Goal: Task Accomplishment & Management: Manage account settings

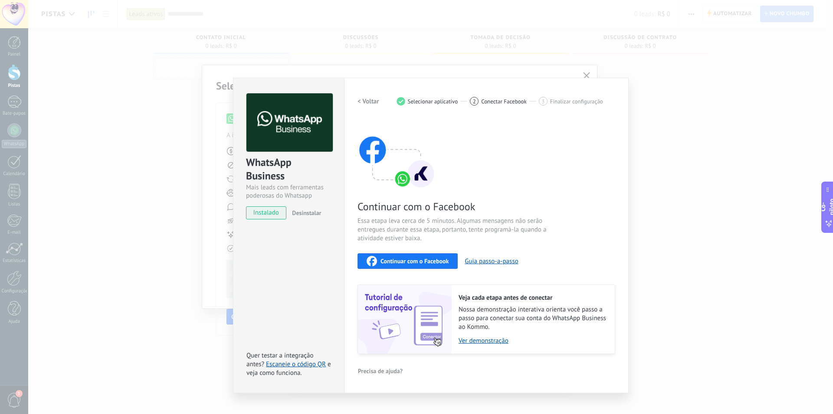
click at [392, 263] on font "Continuar com o Facebook" at bounding box center [415, 261] width 68 height 8
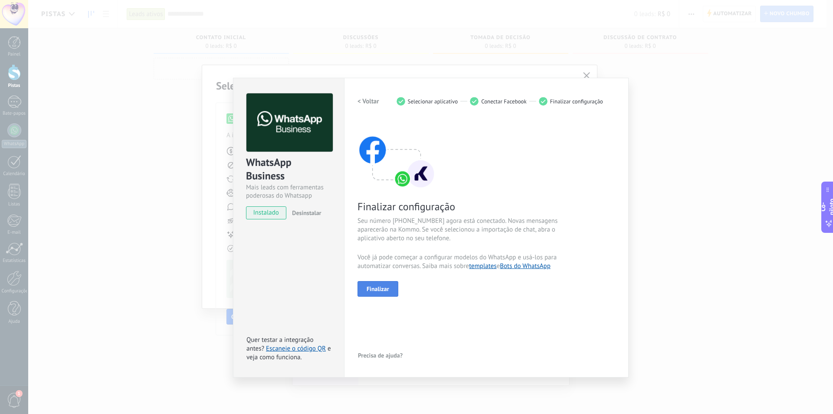
click at [385, 289] on font "Finalizar" at bounding box center [378, 289] width 23 height 8
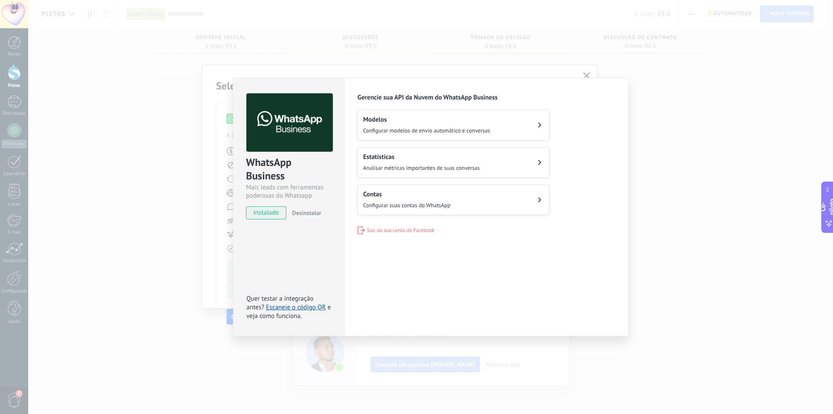
click at [475, 200] on button "Contas Configurar suas contas do WhatsApp" at bounding box center [454, 199] width 192 height 30
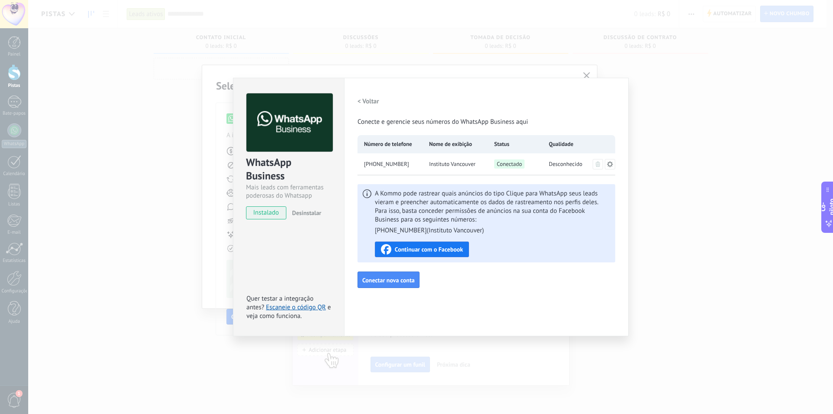
click at [707, 88] on div "WhatsApp Business Mais leads com ferramentas poderosas do Whatsapp instalado De…" at bounding box center [430, 207] width 805 height 414
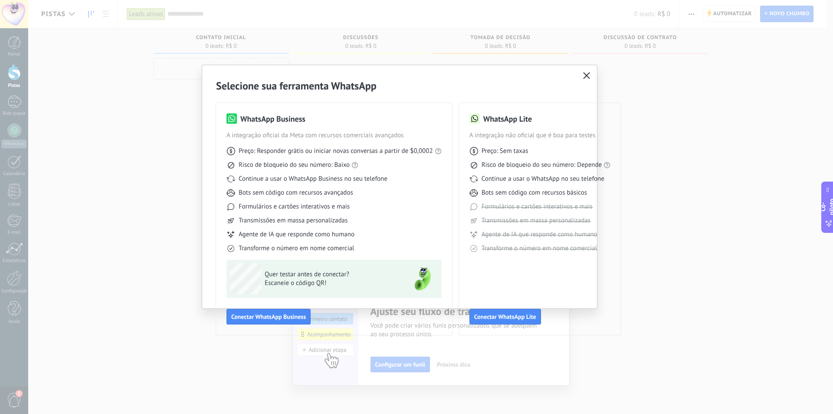
drag, startPoint x: 587, startPoint y: 76, endPoint x: 559, endPoint y: 102, distance: 38.1
click at [587, 76] on use "button" at bounding box center [587, 75] width 7 height 7
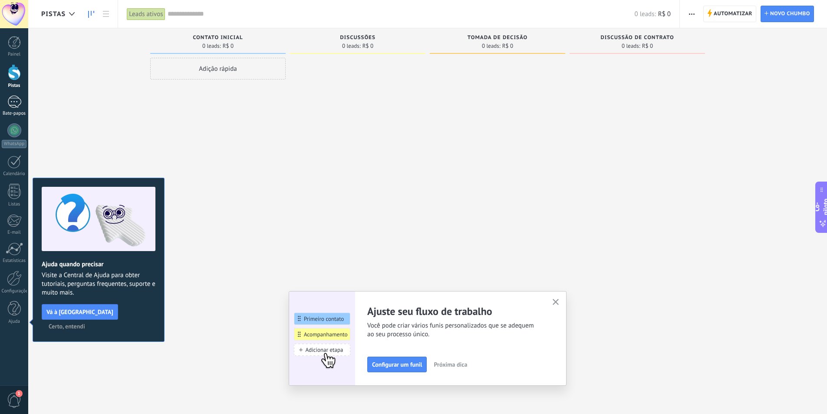
click at [19, 103] on div at bounding box center [14, 101] width 14 height 13
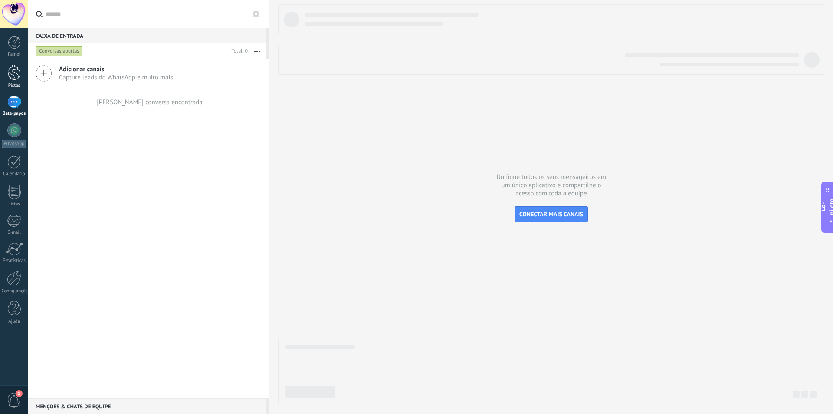
click at [16, 75] on div at bounding box center [14, 72] width 13 height 16
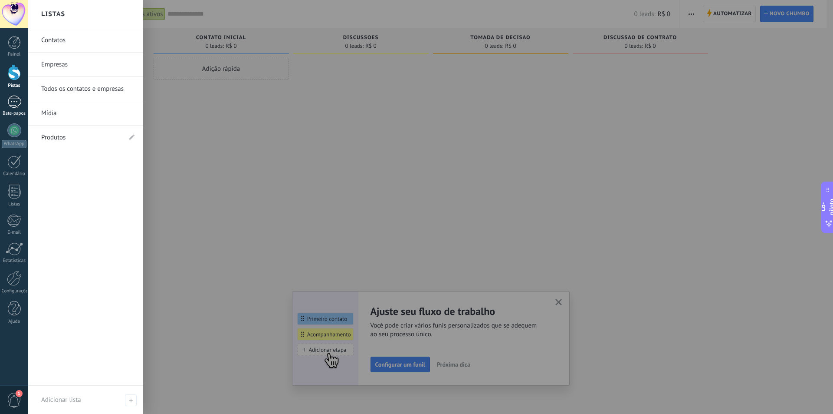
click at [15, 105] on div at bounding box center [14, 101] width 14 height 13
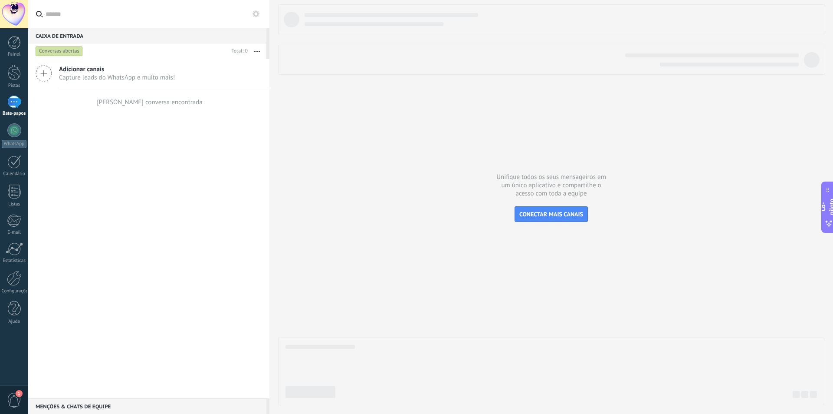
click at [474, 115] on div at bounding box center [551, 204] width 546 height 401
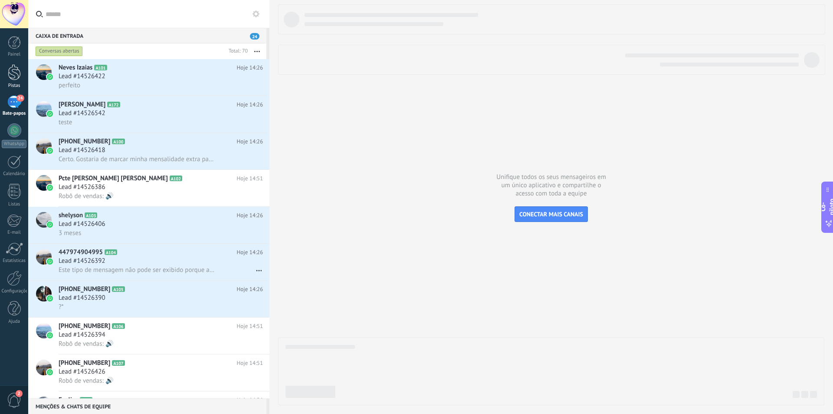
click at [16, 75] on div at bounding box center [14, 72] width 13 height 16
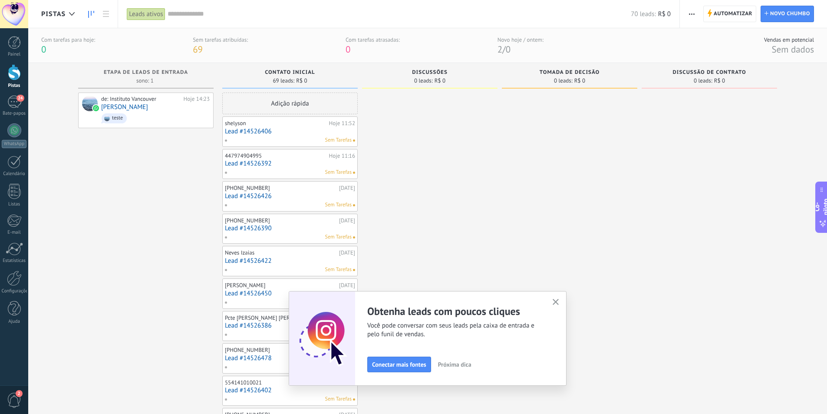
click at [559, 303] on icon "button" at bounding box center [556, 302] width 7 height 7
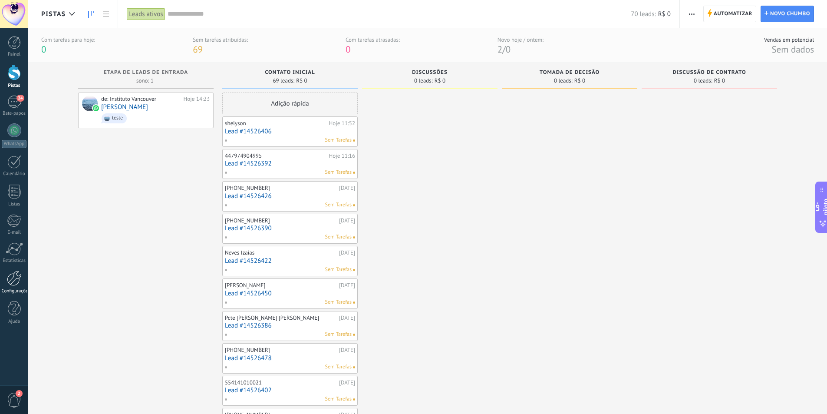
click at [16, 284] on div at bounding box center [14, 277] width 15 height 15
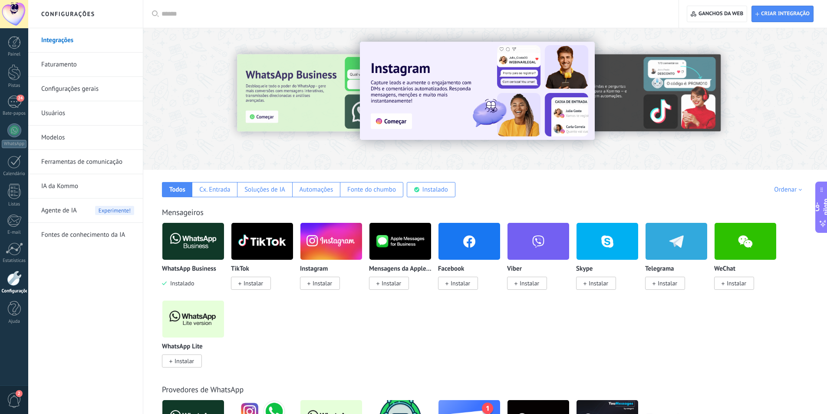
click at [66, 89] on font "Configurações gerais" at bounding box center [69, 89] width 57 height 8
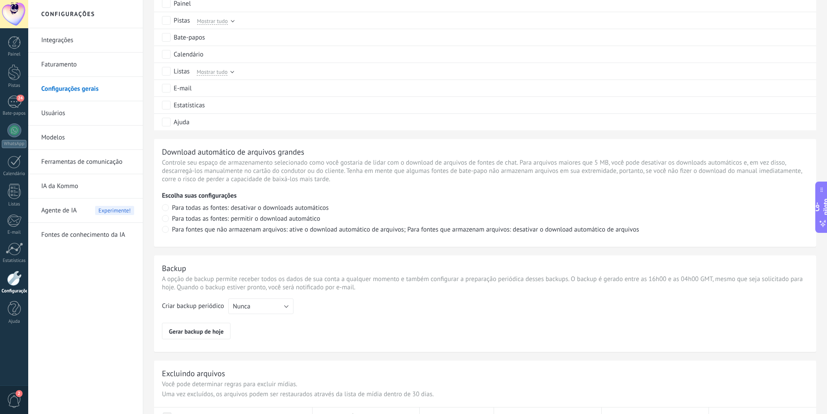
scroll to position [534, 0]
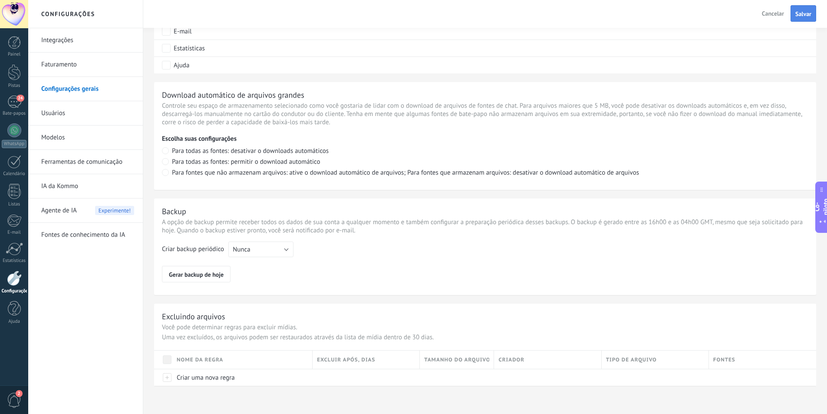
click at [803, 13] on font "Salvar" at bounding box center [803, 14] width 16 height 8
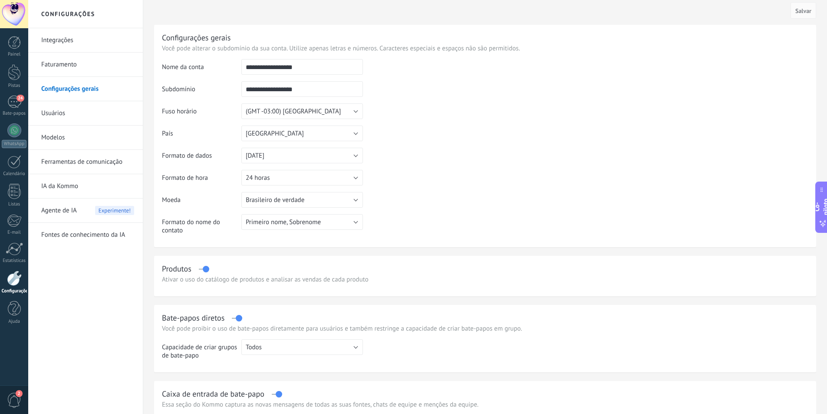
scroll to position [0, 0]
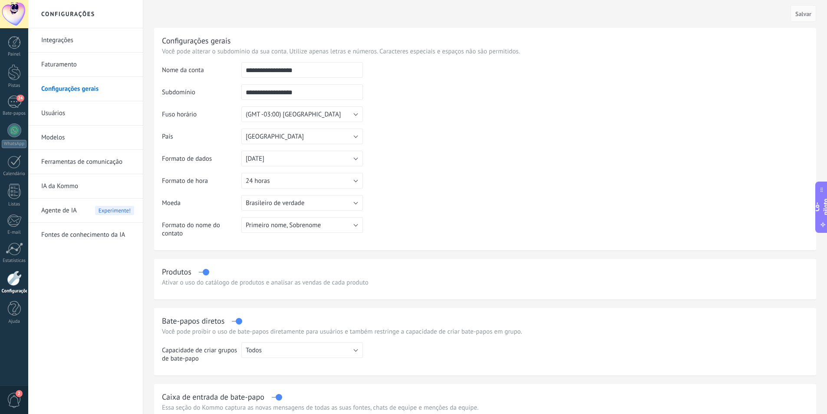
click at [11, 10] on div at bounding box center [14, 14] width 28 height 28
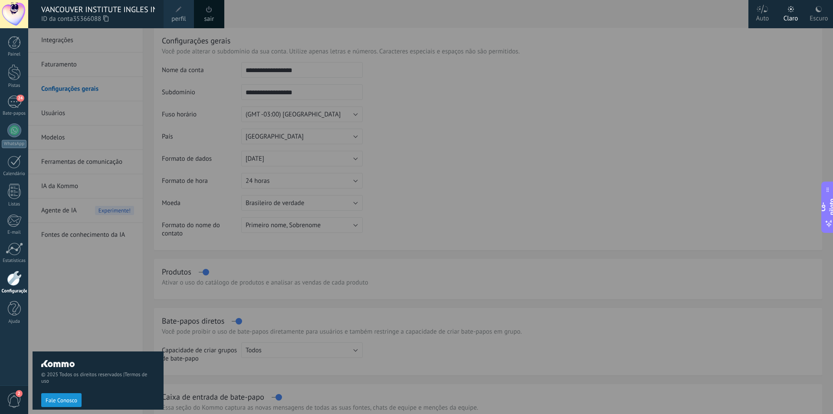
click at [819, 10] on use at bounding box center [819, 9] width 6 height 6
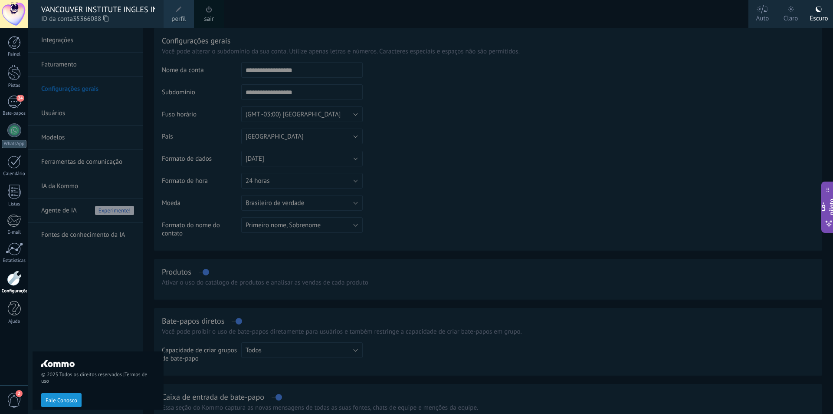
click at [590, 96] on div at bounding box center [444, 207] width 833 height 414
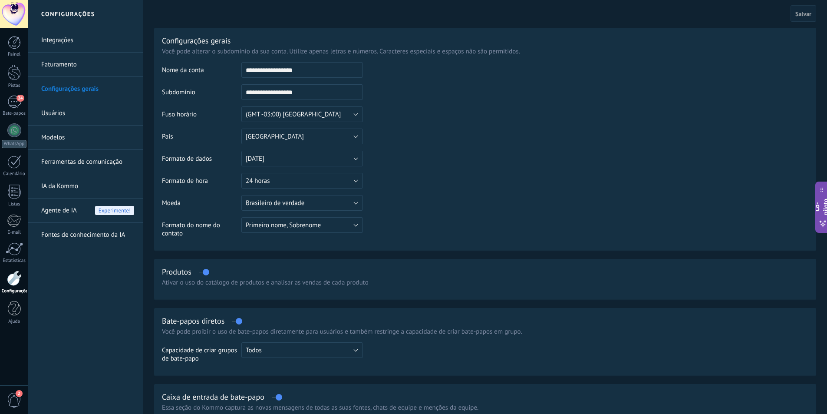
click at [551, 172] on table "**********" at bounding box center [485, 153] width 646 height 182
click at [356, 199] on button "Brasileiro de verdade" at bounding box center [302, 203] width 122 height 16
click at [442, 203] on table "**********" at bounding box center [485, 153] width 646 height 182
